Goal: Find specific page/section: Find specific page/section

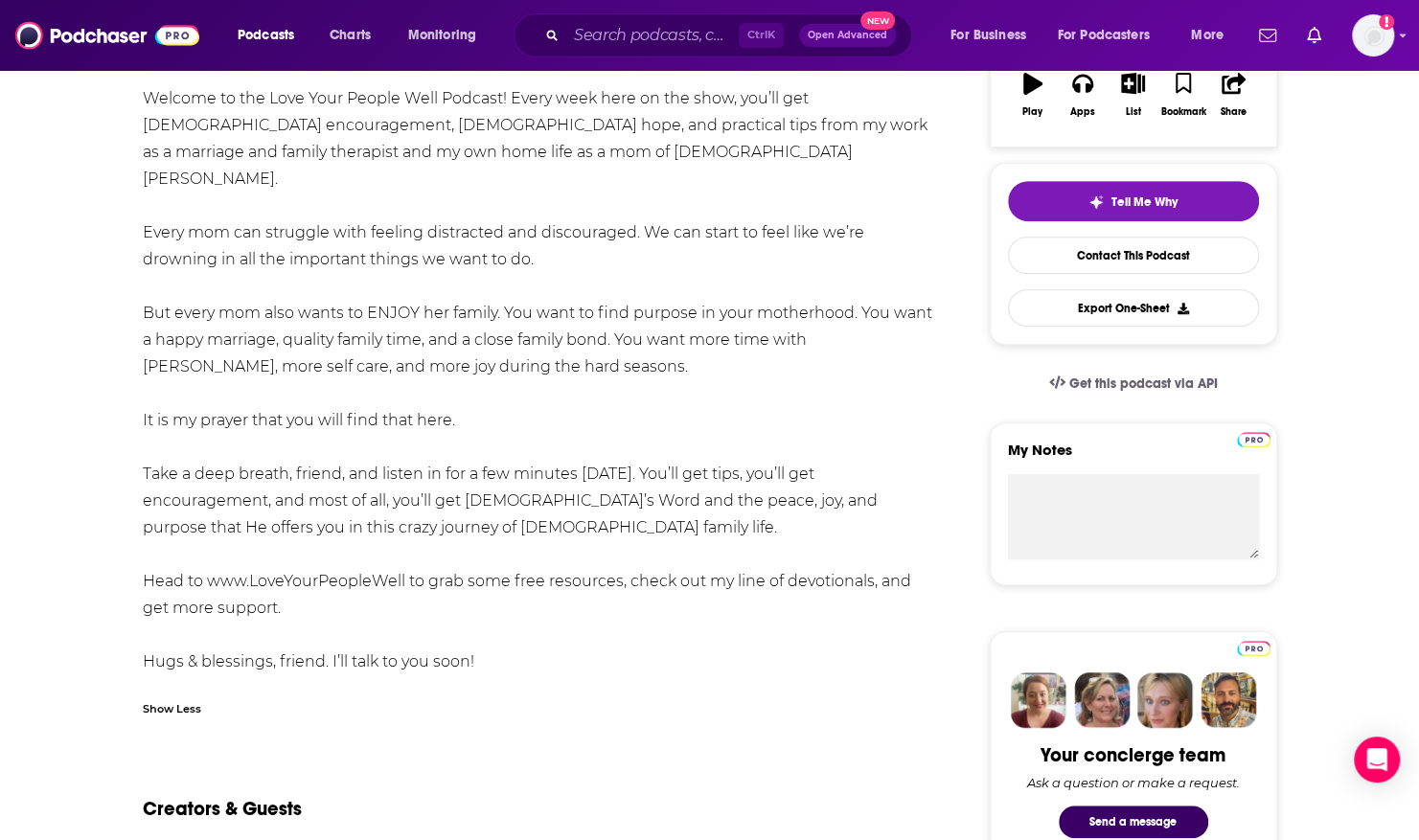
click at [485, 807] on div "Creators & Guests" at bounding box center [538, 797] width 790 height 93
drag, startPoint x: 63, startPoint y: 152, endPoint x: 71, endPoint y: 118, distance: 34.9
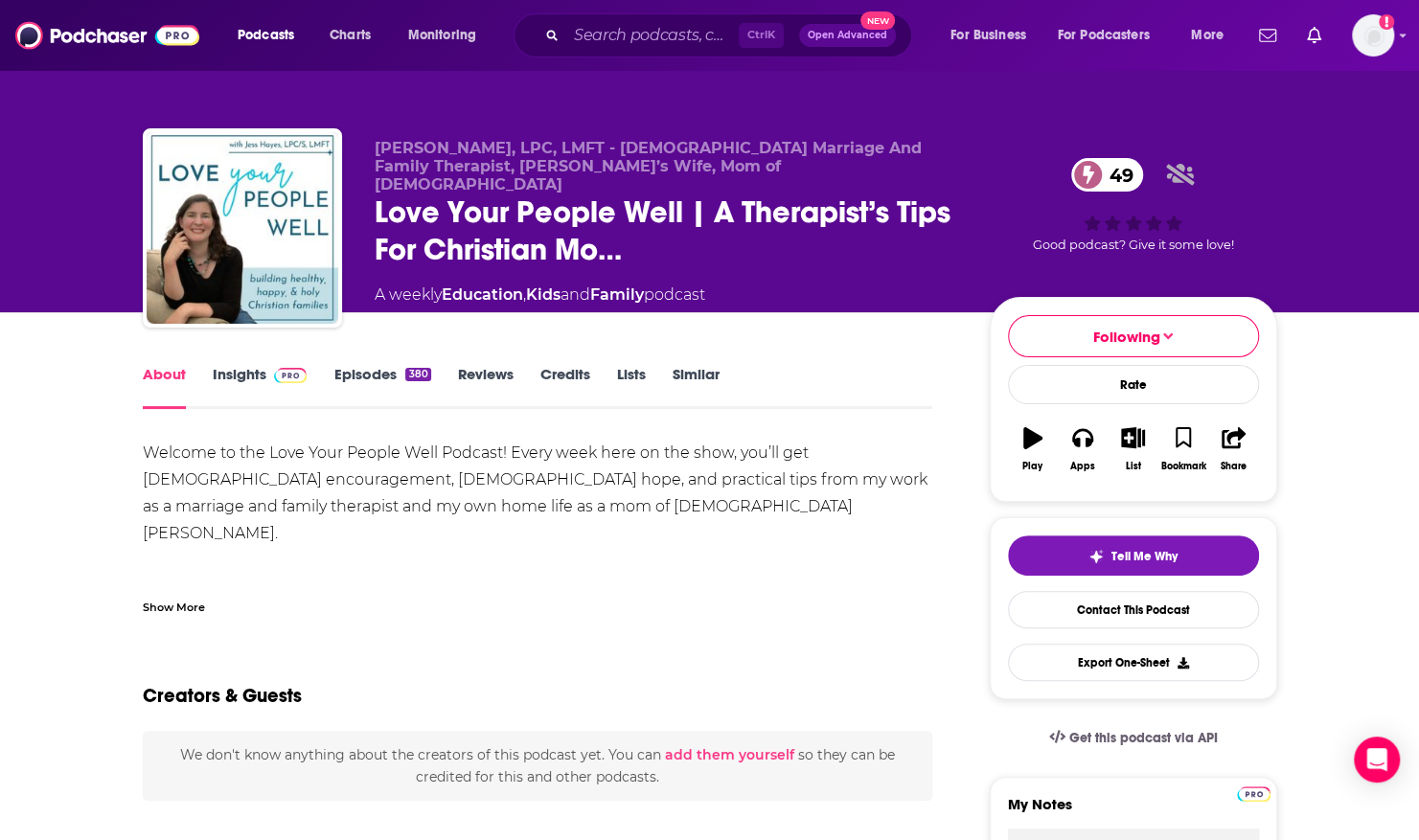
click at [159, 608] on div "Show More" at bounding box center [174, 606] width 63 height 19
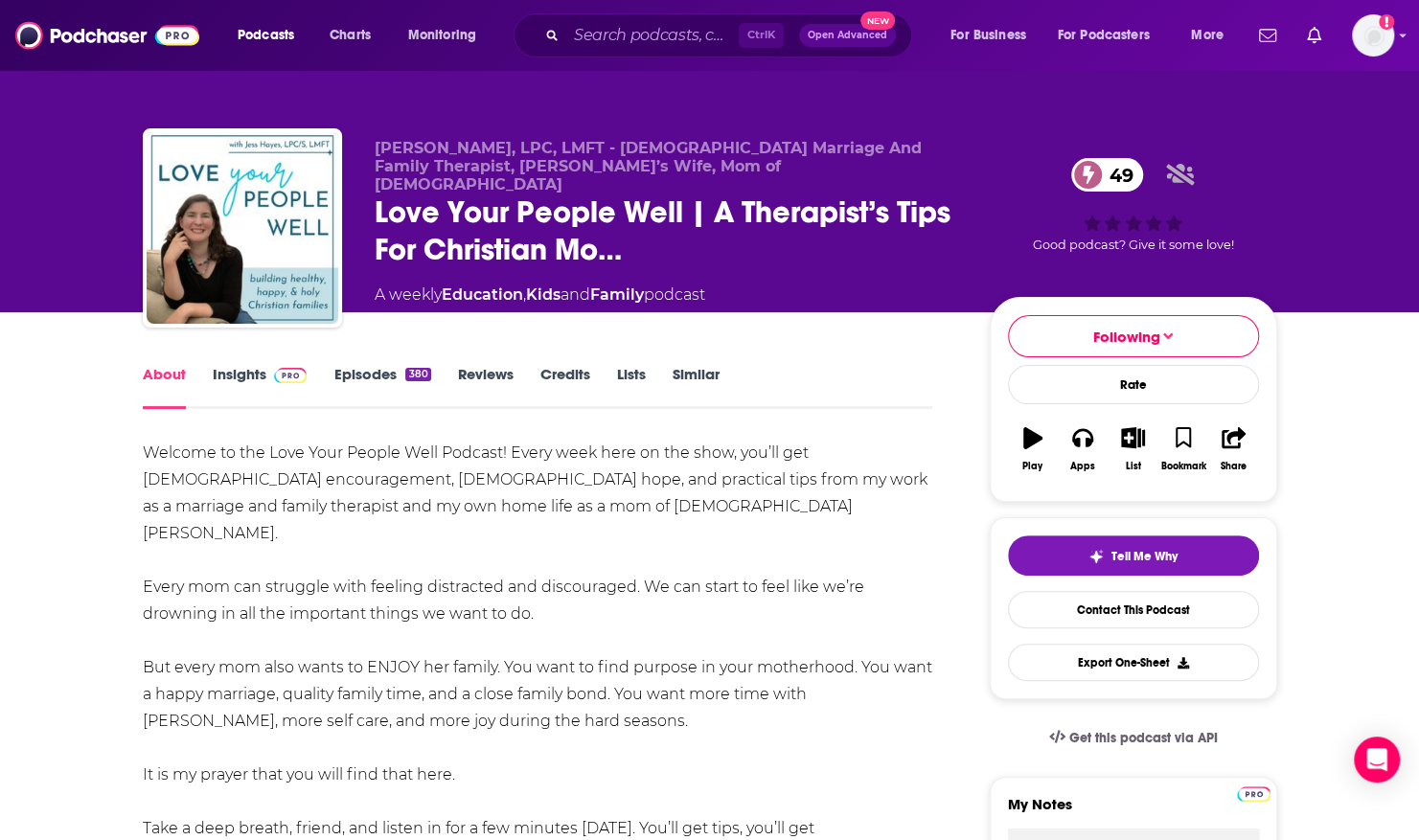
click at [355, 365] on link "Episodes 380" at bounding box center [382, 387] width 97 height 44
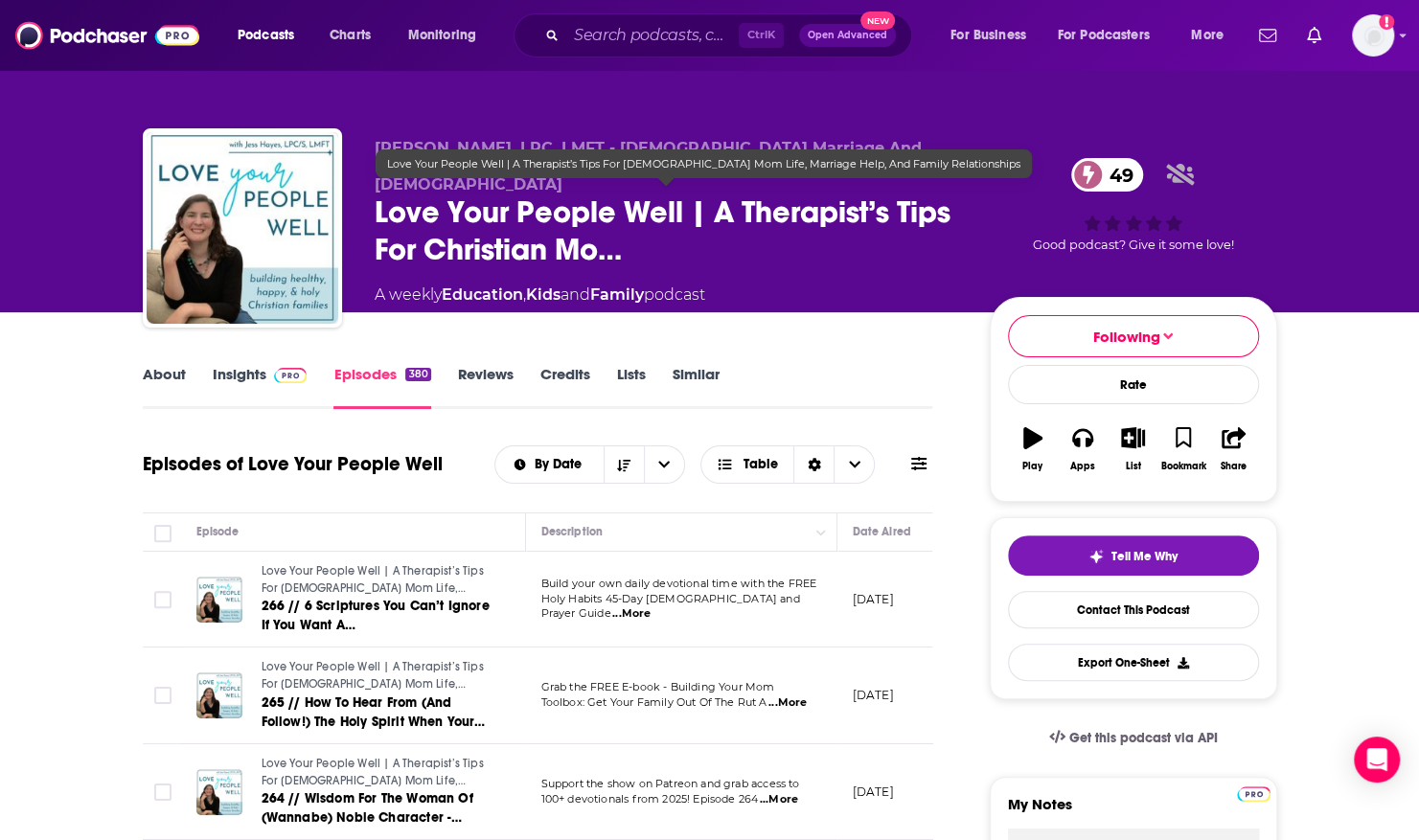
click at [434, 212] on span "Love Your People Well | A Therapist’s Tips For Christian Mo…" at bounding box center [667, 231] width 585 height 74
click at [379, 200] on span "Love Your People Well | A Therapist’s Tips For Christian Mo…" at bounding box center [667, 231] width 585 height 74
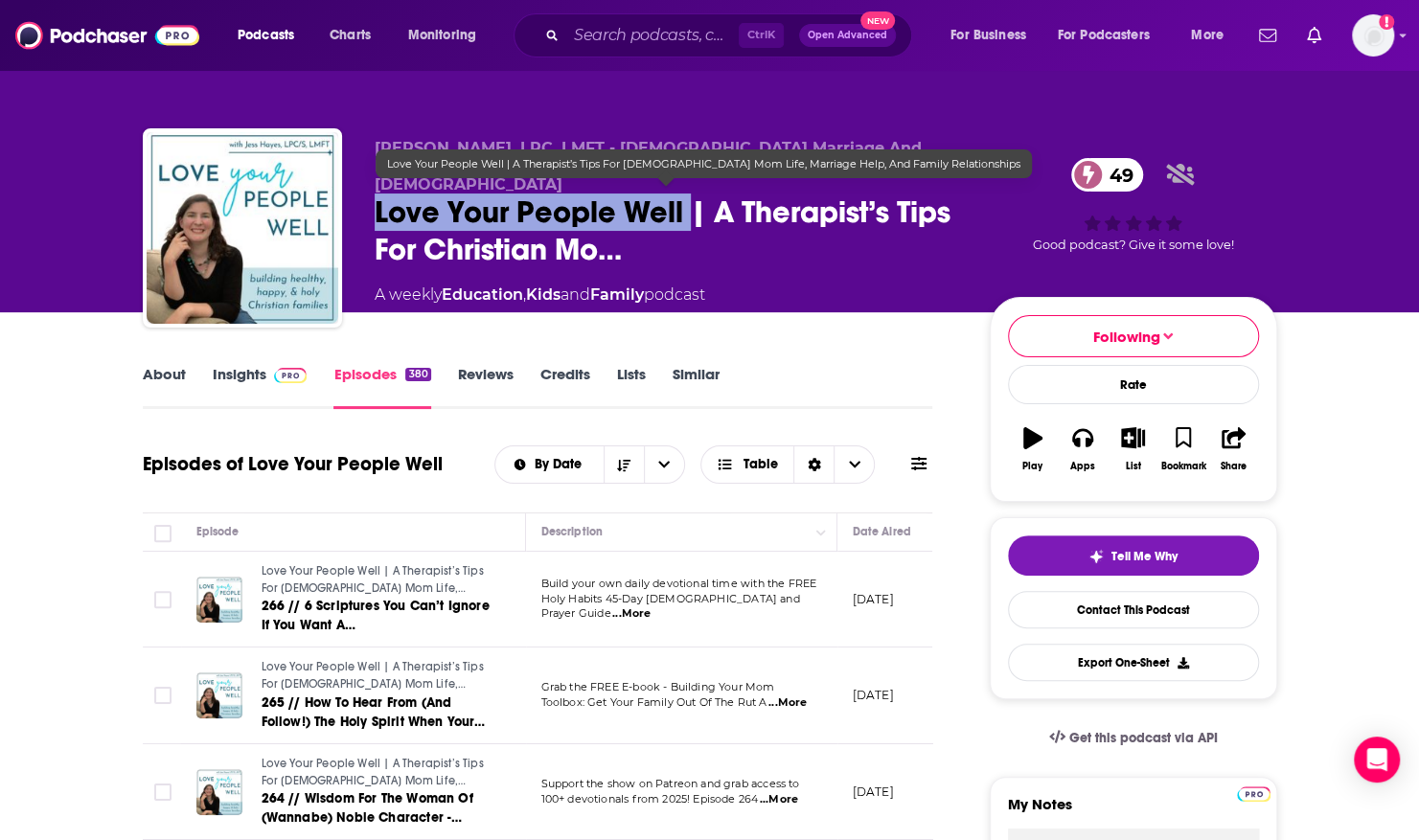
drag, startPoint x: 376, startPoint y: 200, endPoint x: 685, endPoint y: 209, distance: 309.1
click at [685, 209] on span "Love Your People Well | A Therapist’s Tips For Christian Mo…" at bounding box center [667, 231] width 585 height 74
copy h2 "Love Your People Well"
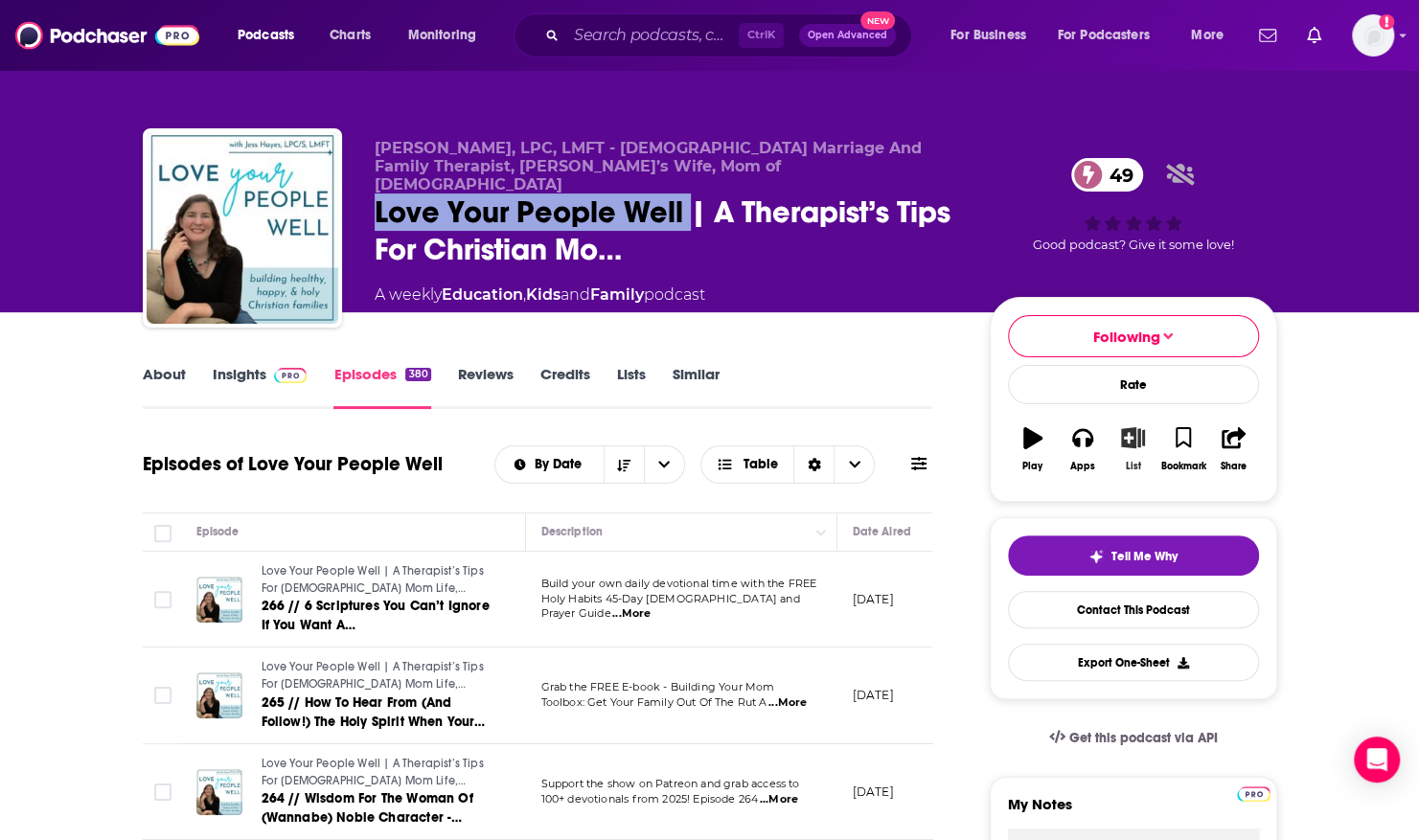
click at [1133, 437] on icon "button" at bounding box center [1133, 438] width 24 height 22
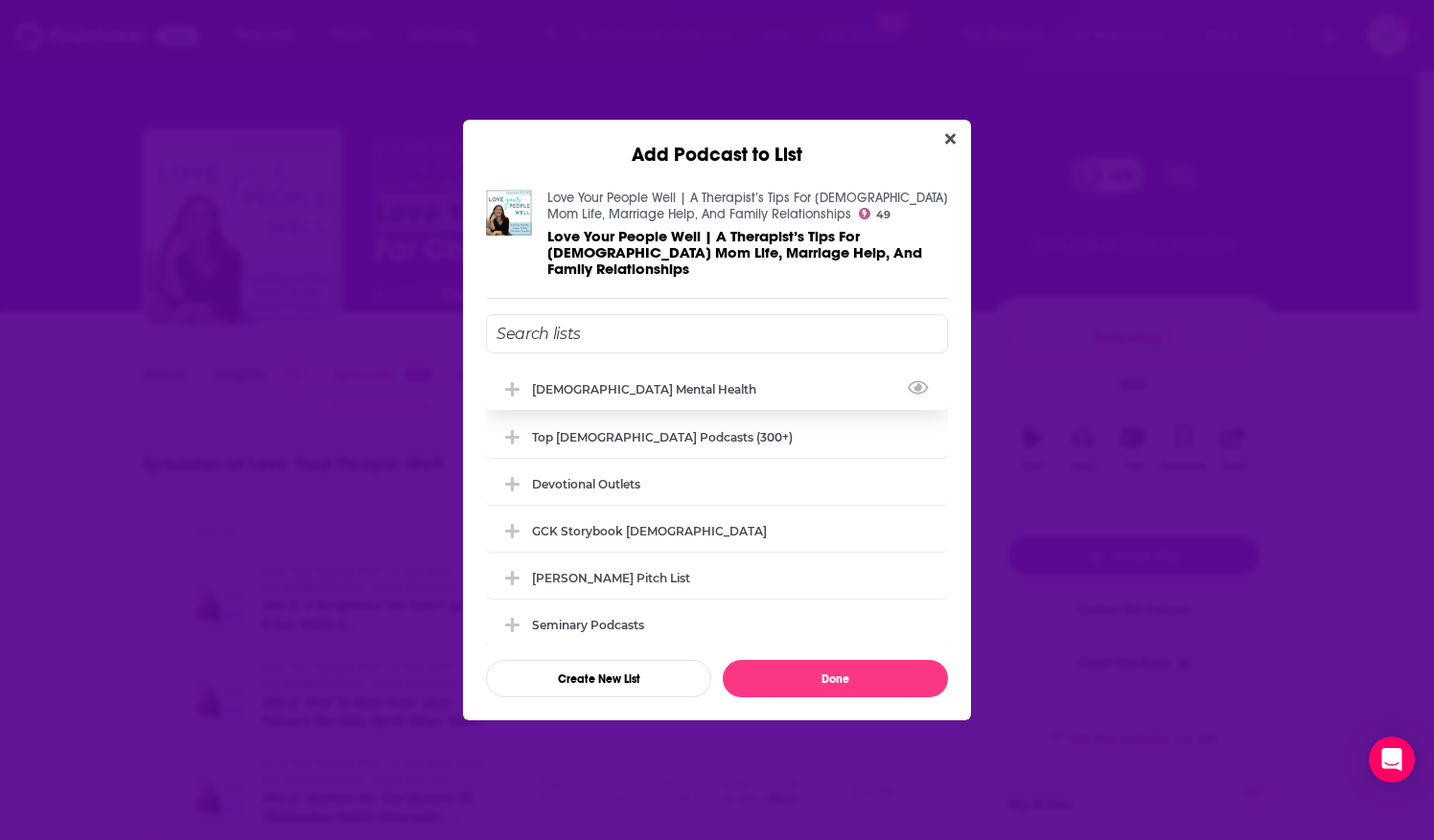
click at [663, 372] on div "Christian Mental Health" at bounding box center [717, 389] width 462 height 42
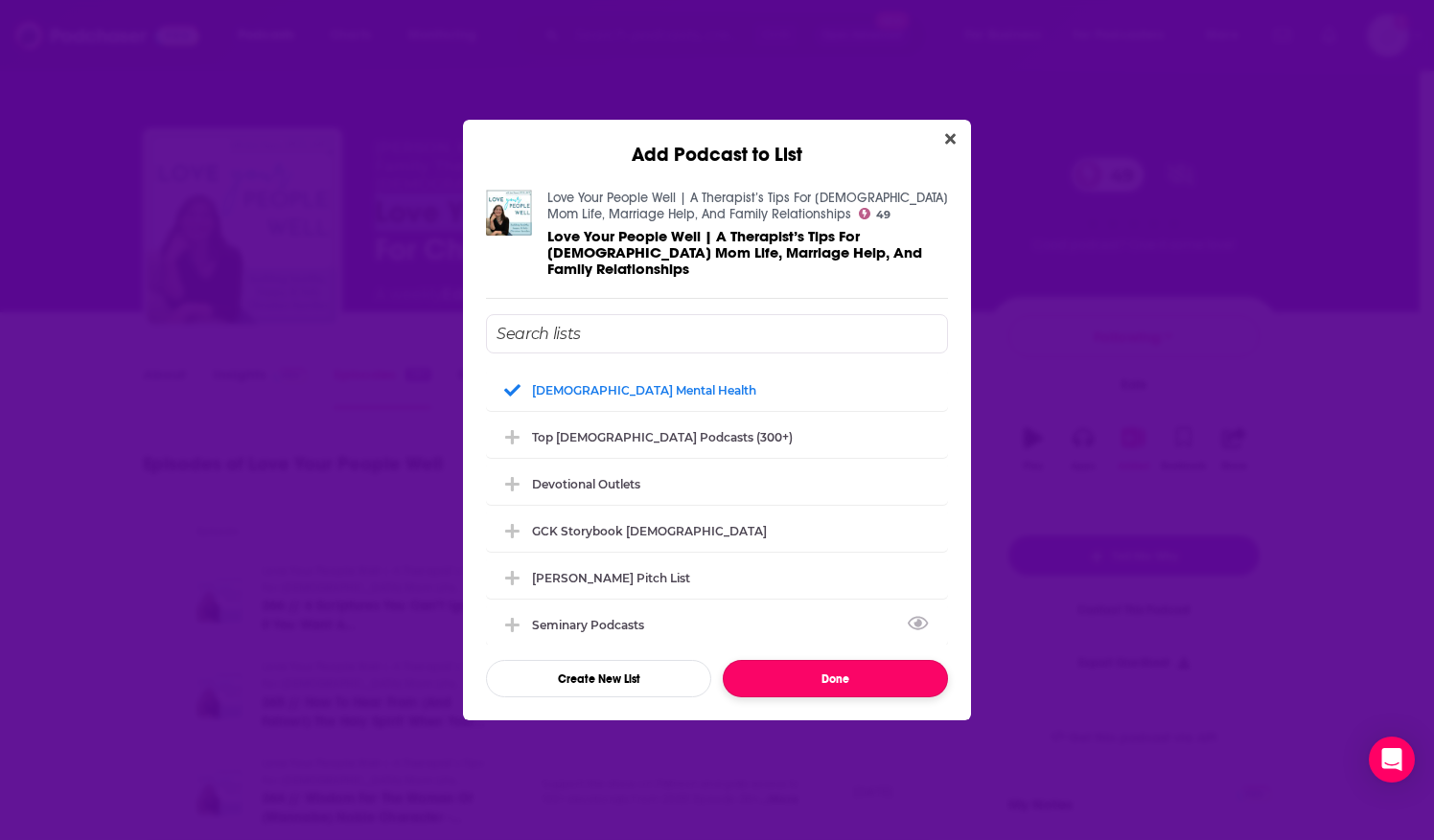
click at [855, 669] on button "Done" at bounding box center [836, 678] width 225 height 37
